Goal: Navigation & Orientation: Understand site structure

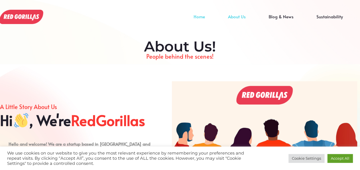
click at [201, 17] on link "Home" at bounding box center [199, 21] width 34 height 9
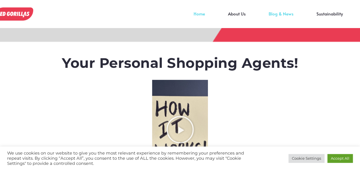
click at [285, 14] on link "Blog & News" at bounding box center [281, 18] width 48 height 9
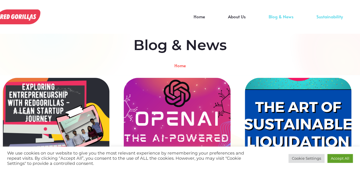
click at [322, 17] on link "Sustainability" at bounding box center [329, 21] width 49 height 9
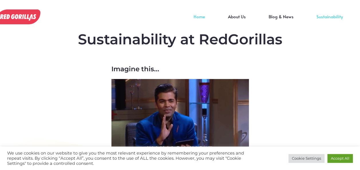
click at [201, 17] on link "Home" at bounding box center [199, 21] width 34 height 9
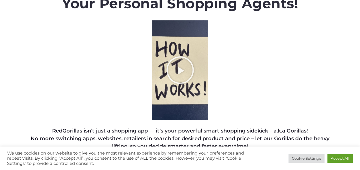
scroll to position [60, 0]
click at [179, 71] on icon "Play Video about RedGorillas How it Works" at bounding box center [180, 70] width 29 height 29
click at [182, 69] on icon "Play Video about RedGorillas How it Works" at bounding box center [180, 70] width 29 height 29
click at [179, 69] on icon "Play Video about RedGorillas How it Works" at bounding box center [180, 70] width 29 height 29
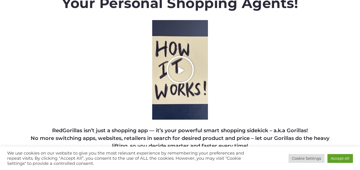
click at [179, 69] on icon "Play Video about RedGorillas How it Works" at bounding box center [180, 70] width 29 height 29
click at [178, 66] on icon "Play Video about RedGorillas How it Works" at bounding box center [180, 70] width 29 height 29
click at [181, 72] on icon "Play Video about RedGorillas How it Works" at bounding box center [180, 70] width 29 height 29
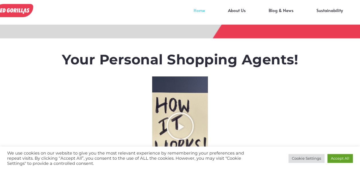
scroll to position [0, 0]
